Goal: Task Accomplishment & Management: Complete application form

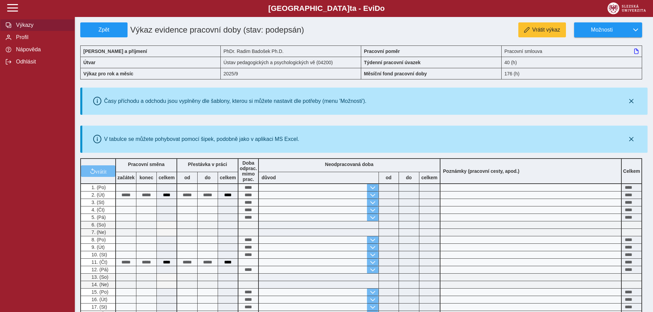
click at [19, 28] on span "Výkazy" at bounding box center [41, 25] width 55 height 6
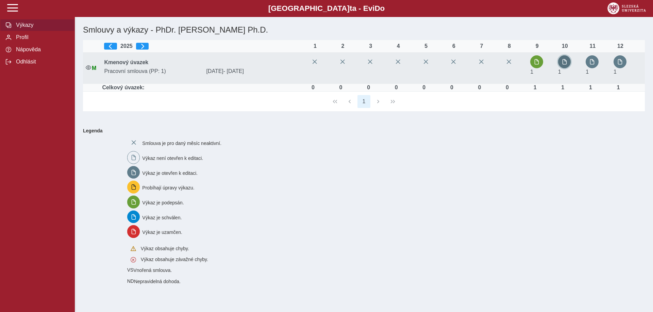
click at [567, 63] on span "button" at bounding box center [564, 61] width 5 height 5
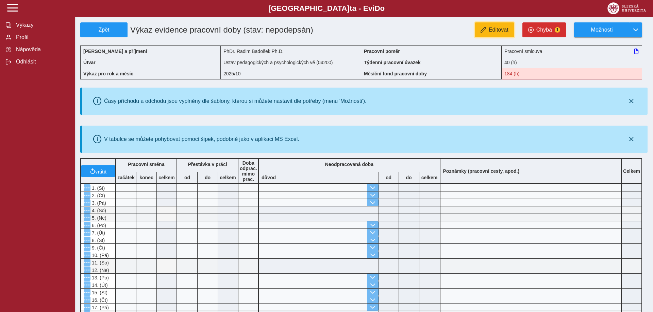
click at [493, 32] on span "Editovat" at bounding box center [499, 30] width 20 height 6
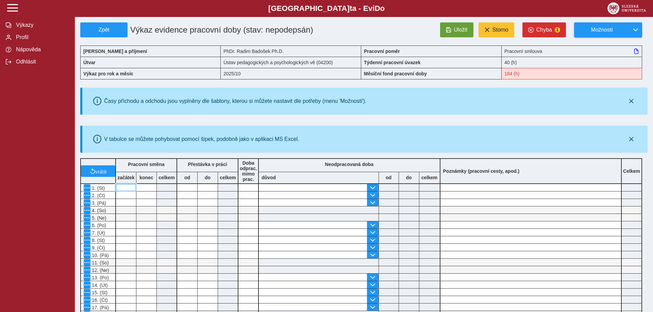
click at [125, 187] on input at bounding box center [126, 187] width 20 height 7
type input "****"
click at [459, 33] on span "Uložit" at bounding box center [461, 30] width 14 height 6
